Goal: Transaction & Acquisition: Purchase product/service

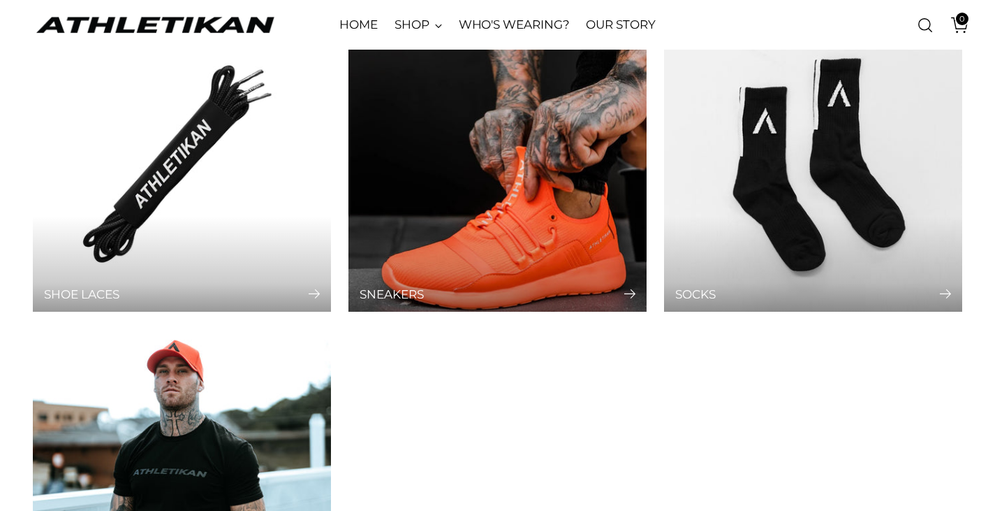
click at [516, 211] on img "Sneakers" at bounding box center [497, 162] width 313 height 313
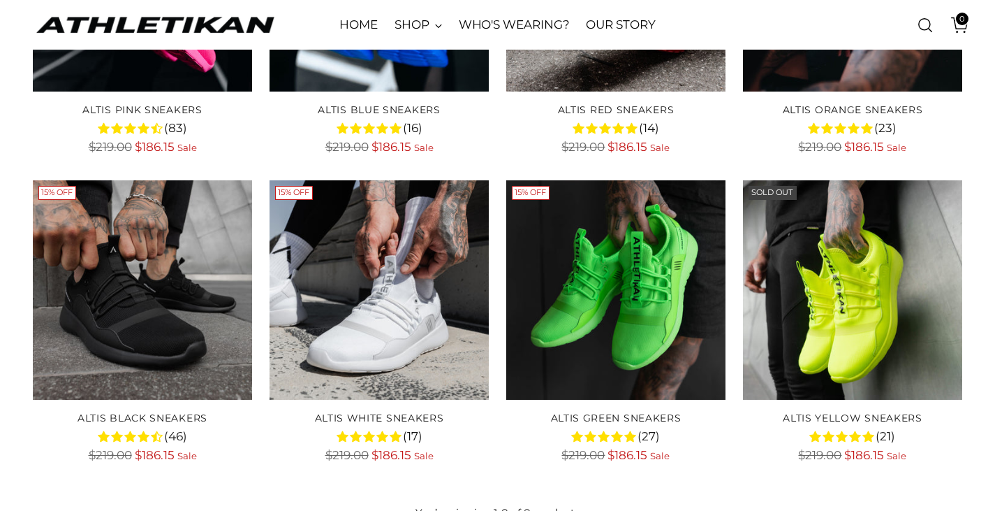
scroll to position [411, 0]
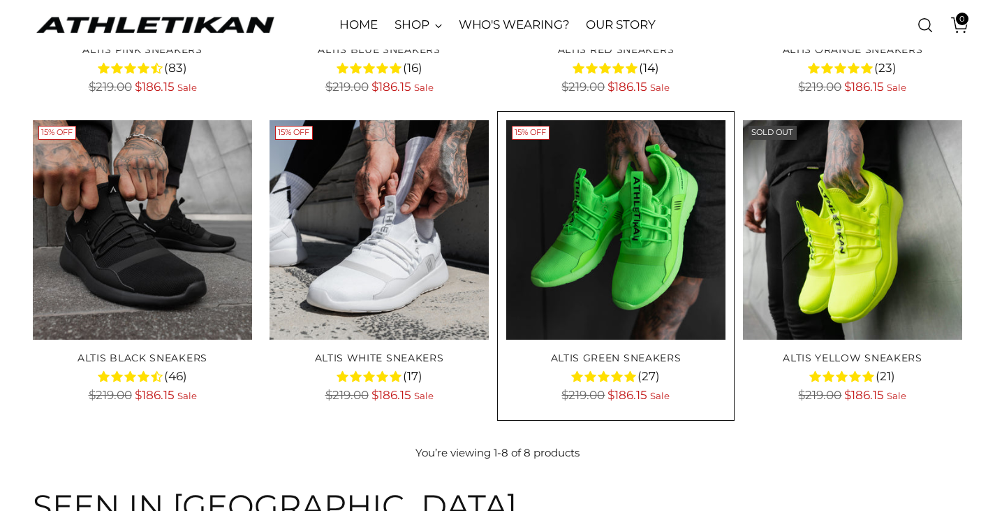
click at [0, 0] on img "ALTIS Green Sneakers" at bounding box center [0, 0] width 0 height 0
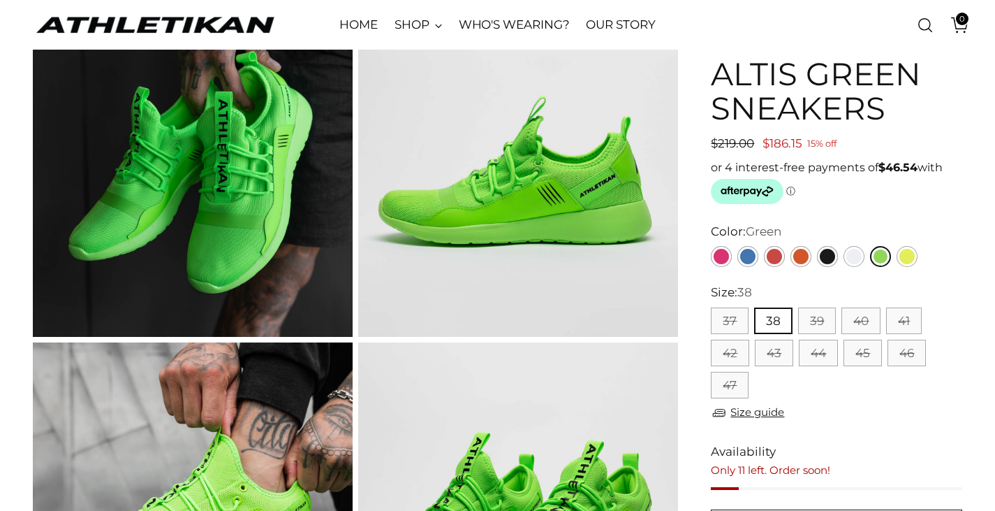
scroll to position [140, 0]
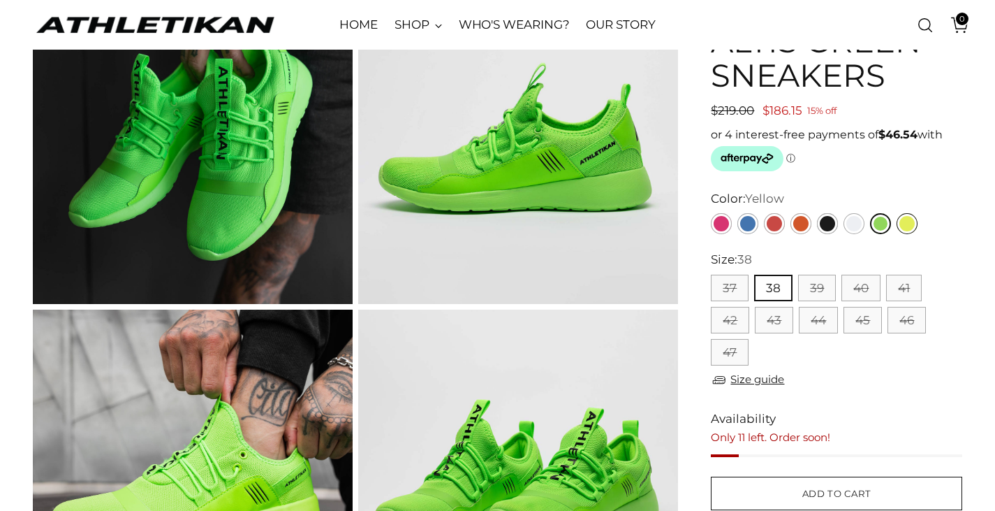
click at [909, 222] on link "Yellow" at bounding box center [907, 223] width 21 height 21
